Goal: Task Accomplishment & Management: Manage account settings

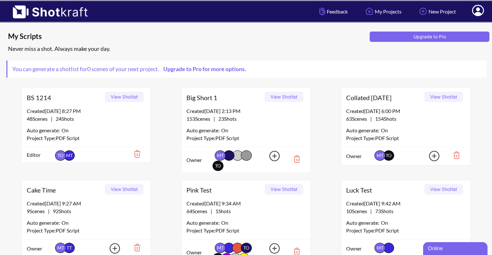
click at [482, 12] on icon at bounding box center [478, 10] width 12 height 11
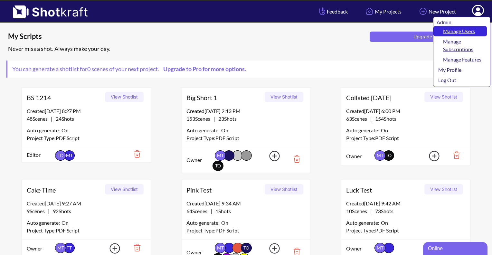
click at [464, 29] on link "Manage Users" at bounding box center [460, 31] width 53 height 10
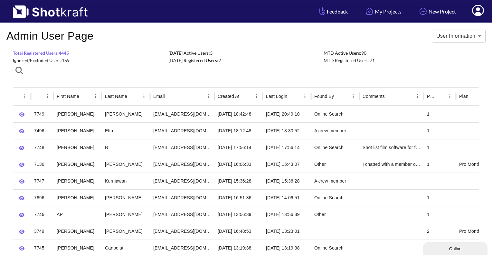
click at [54, 60] on span "Ignored/Excluded Users: 159" at bounding box center [41, 60] width 57 height 5
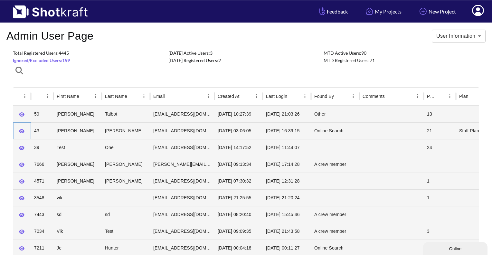
click at [21, 133] on icon "button" at bounding box center [21, 131] width 5 height 4
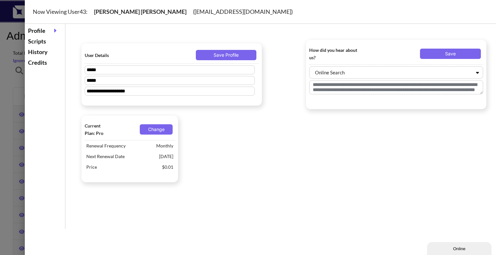
click at [33, 43] on div "Scripts" at bounding box center [44, 41] width 37 height 11
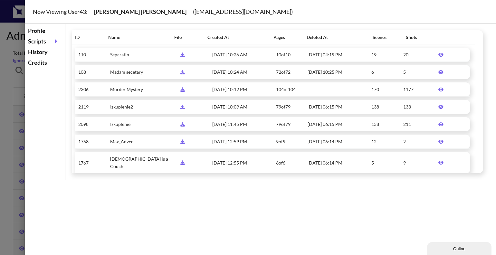
click at [429, 204] on div "Now Viewing User 43 : [PERSON_NAME] ( [EMAIL_ADDRESS][DOMAIN_NAME] ) Profile Sc…" at bounding box center [260, 127] width 471 height 255
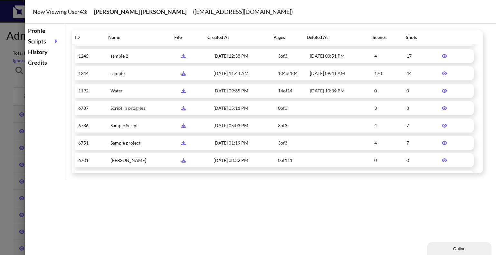
scroll to position [545, 0]
click at [442, 124] on icon at bounding box center [445, 126] width 12 height 5
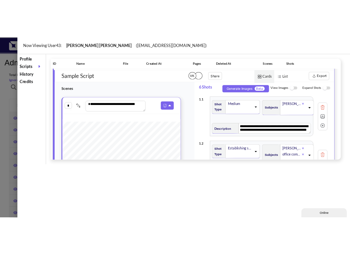
scroll to position [0, 0]
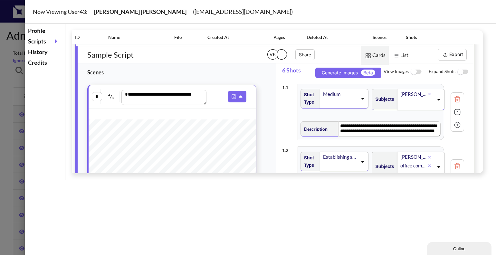
click at [411, 65] on img at bounding box center [416, 72] width 15 height 14
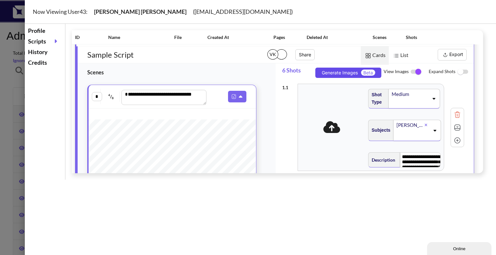
click at [339, 68] on button "Generate Images Beta" at bounding box center [349, 73] width 66 height 10
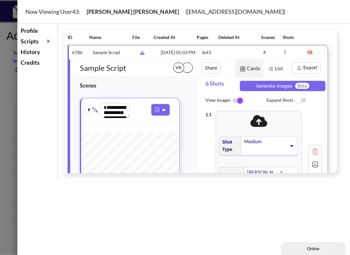
scroll to position [634, 0]
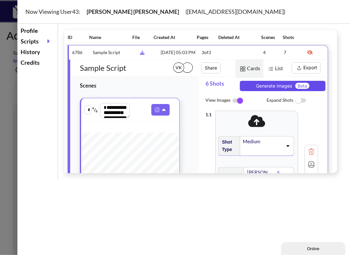
click at [274, 91] on button "Generate Images Beta" at bounding box center [283, 86] width 86 height 10
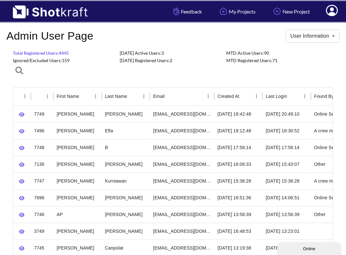
click at [50, 59] on span "Ignored/Excluded Users: 159" at bounding box center [41, 60] width 57 height 5
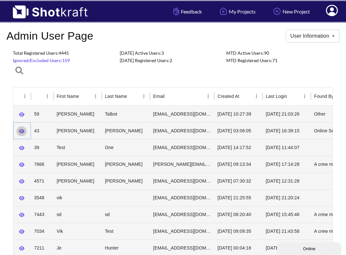
click at [24, 129] on button "button" at bounding box center [21, 131] width 11 height 10
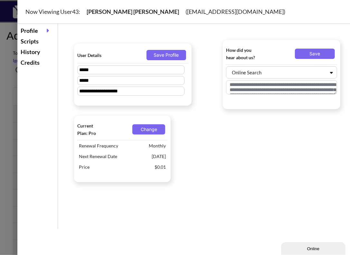
click at [39, 39] on div "Scripts" at bounding box center [37, 41] width 37 height 11
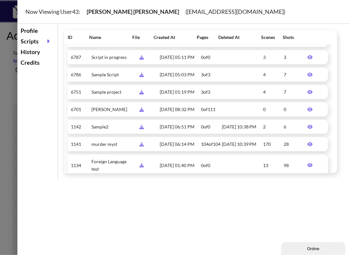
scroll to position [609, 0]
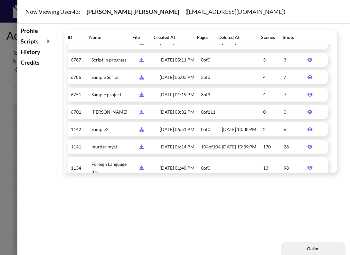
click at [308, 79] on icon at bounding box center [310, 77] width 5 height 4
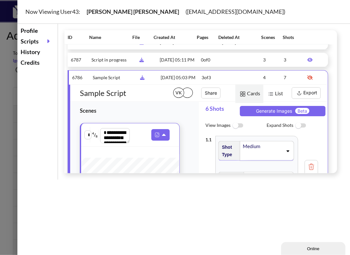
click at [235, 133] on img at bounding box center [238, 126] width 15 height 14
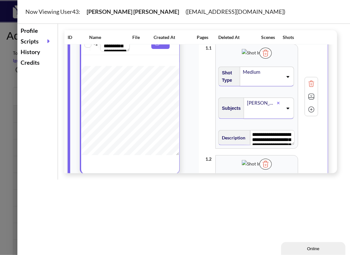
scroll to position [701, 0]
click at [274, 58] on img at bounding box center [268, 52] width 12 height 11
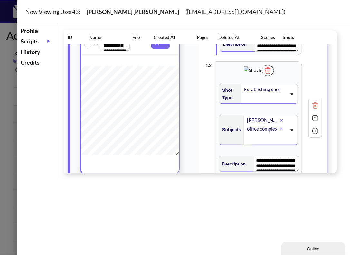
scroll to position [96, 0]
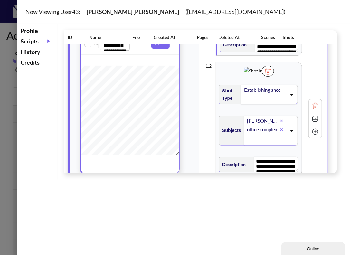
click at [274, 77] on img at bounding box center [268, 71] width 12 height 11
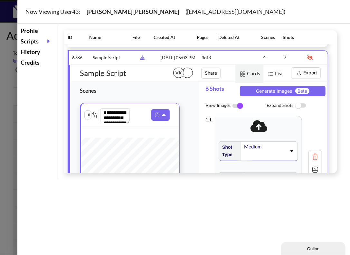
scroll to position [628, 0]
click at [272, 97] on button "Generate Images Beta" at bounding box center [283, 91] width 86 height 10
